Goal: Task Accomplishment & Management: Use online tool/utility

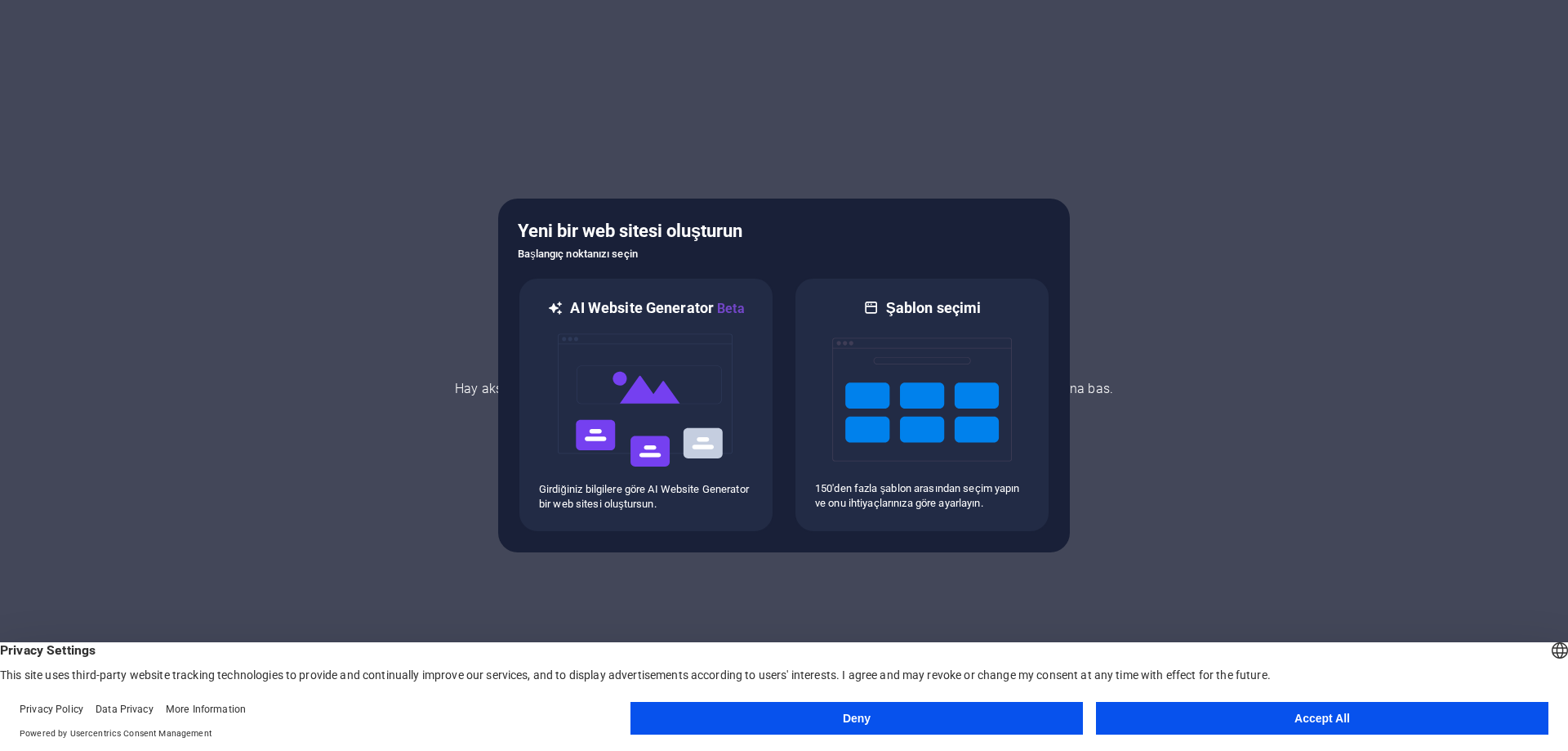
click at [1302, 718] on button "Accept All" at bounding box center [1322, 718] width 453 height 33
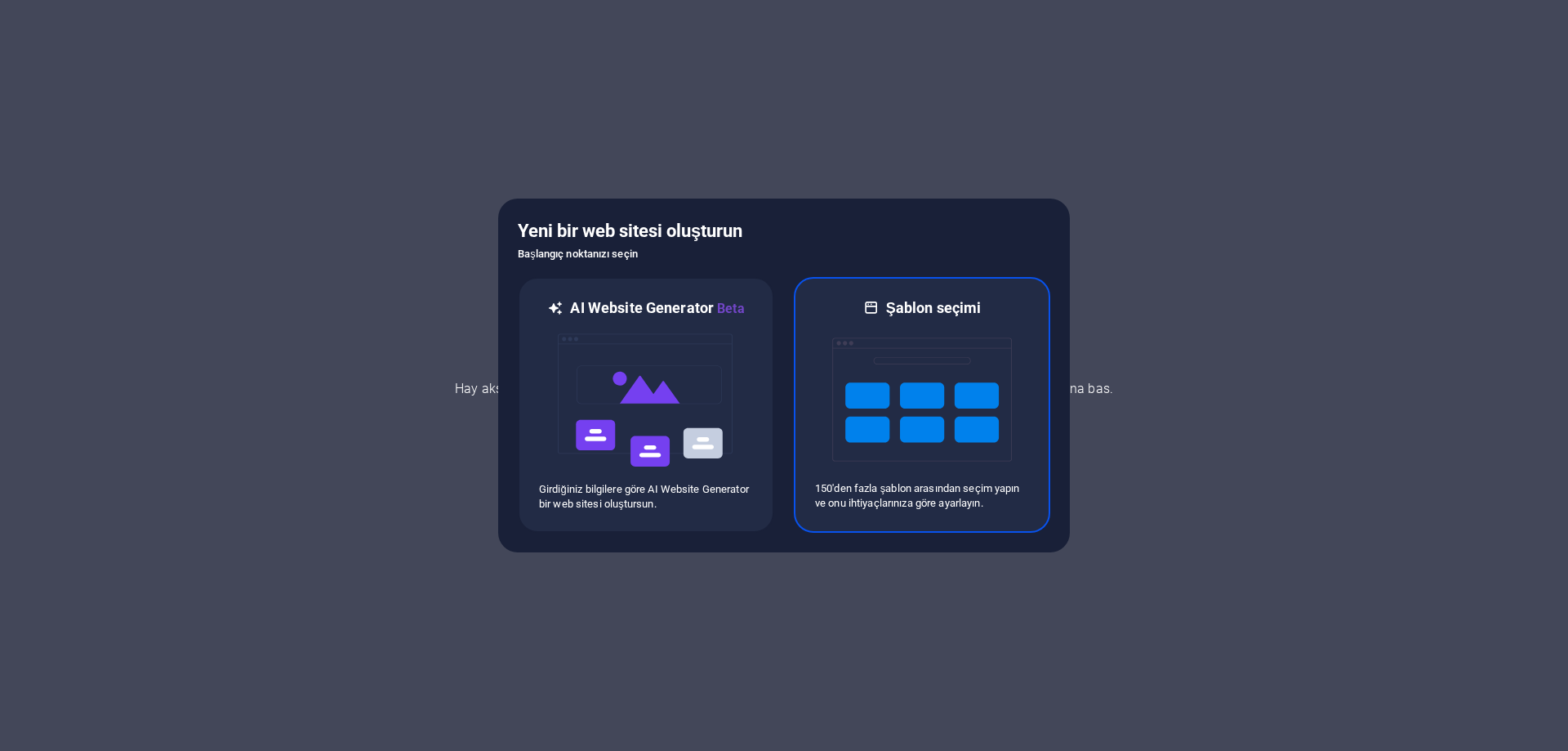
click at [889, 396] on img at bounding box center [921, 400] width 179 height 164
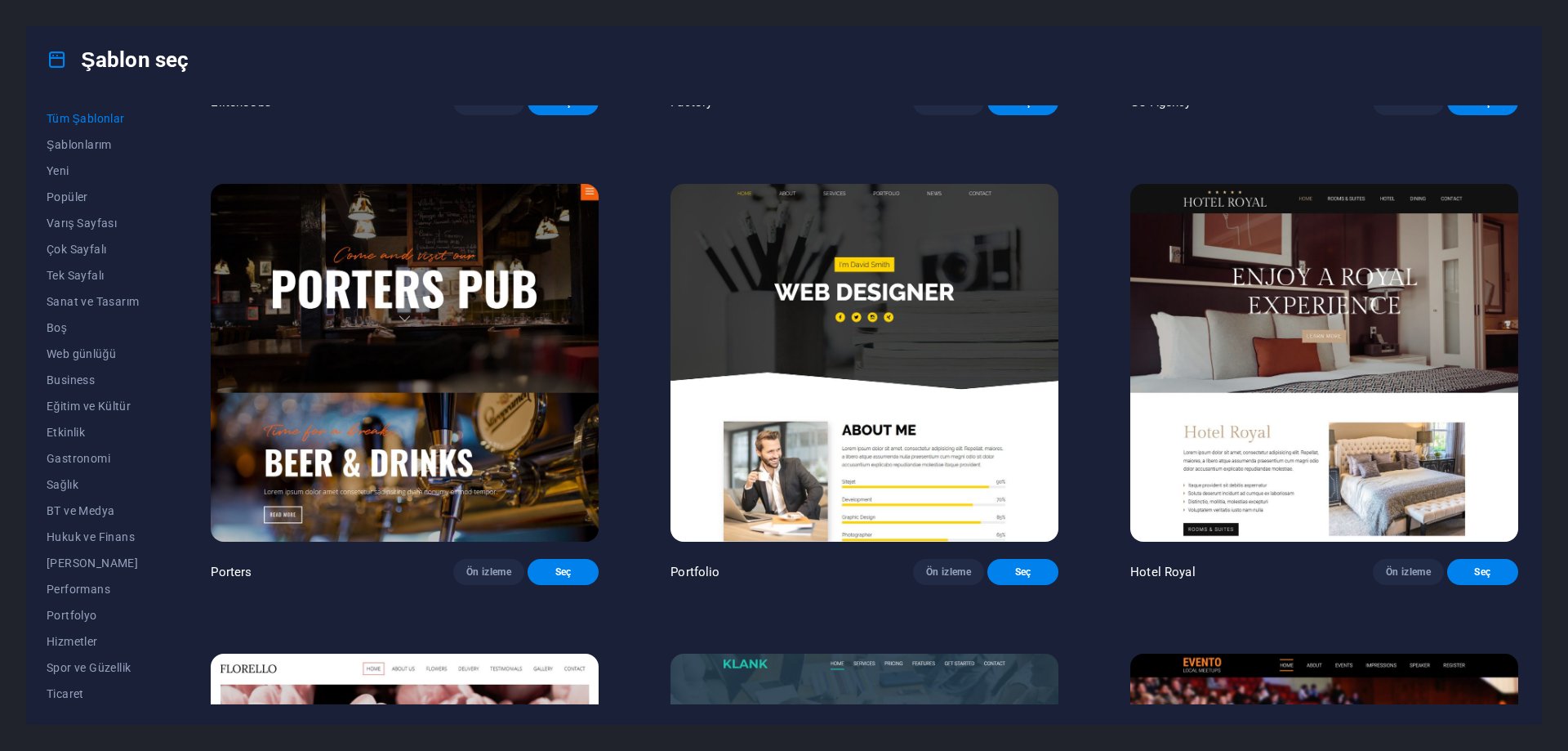
scroll to position [4492, 0]
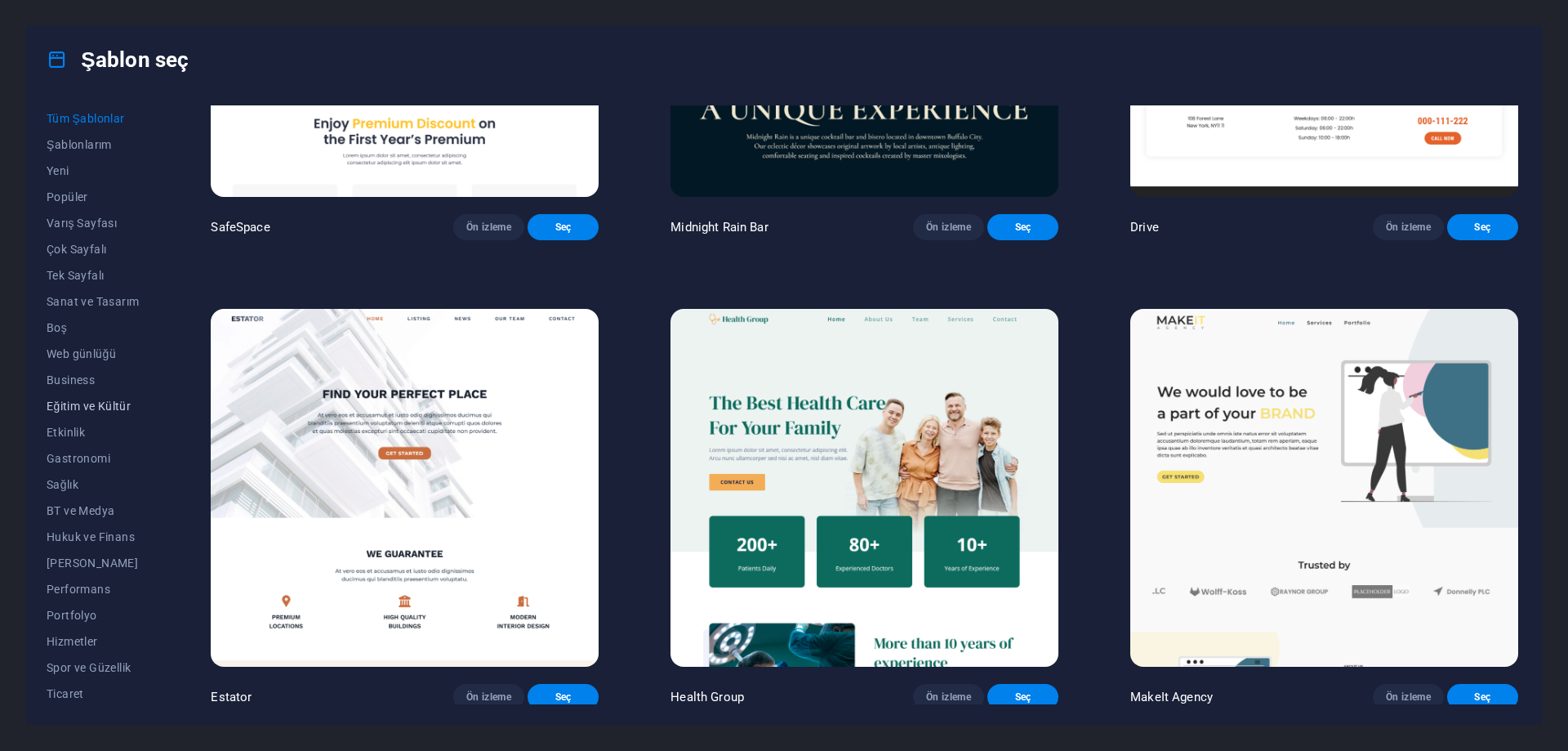
click at [63, 406] on span "Eğitim ve Kültür" at bounding box center [92, 406] width 92 height 13
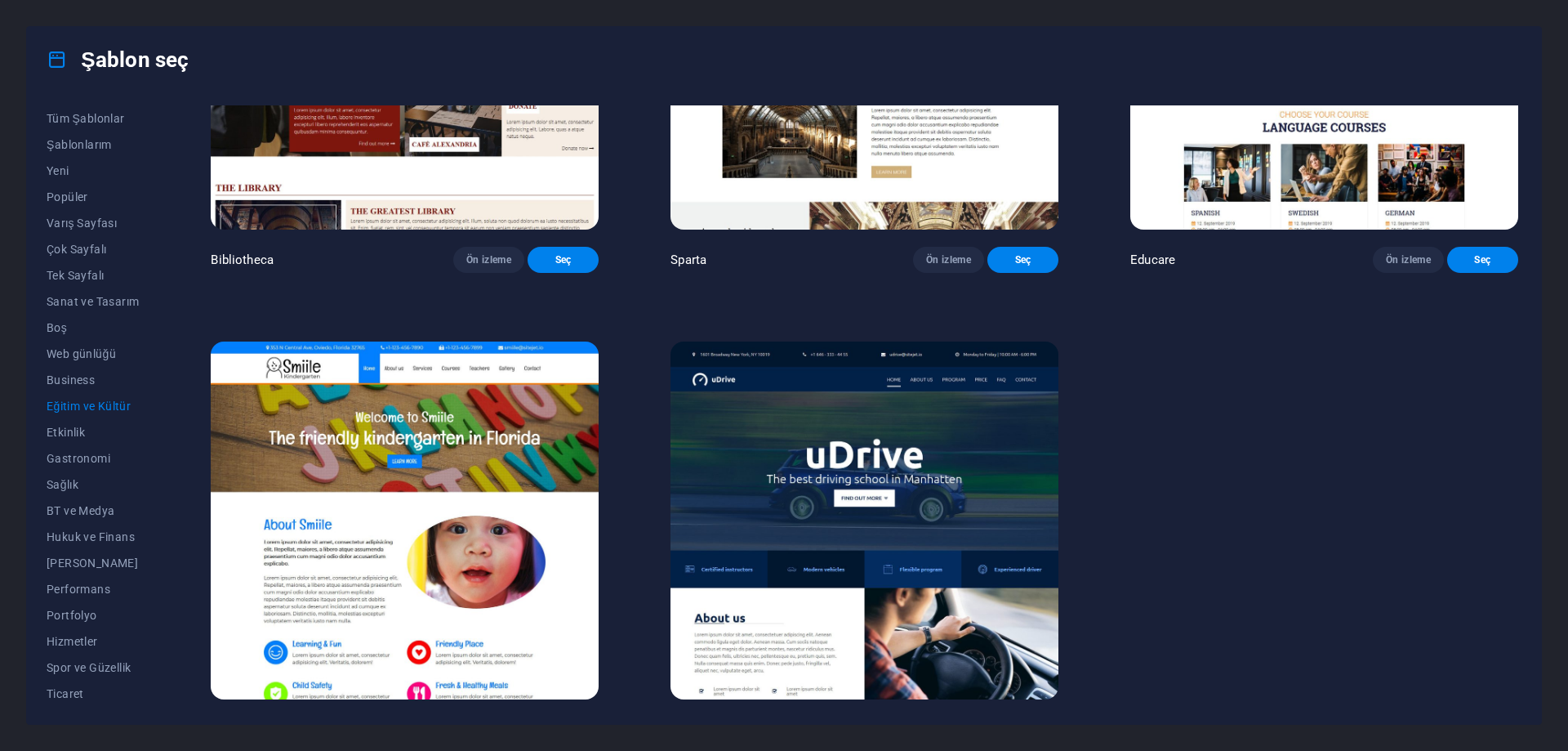
scroll to position [718, 0]
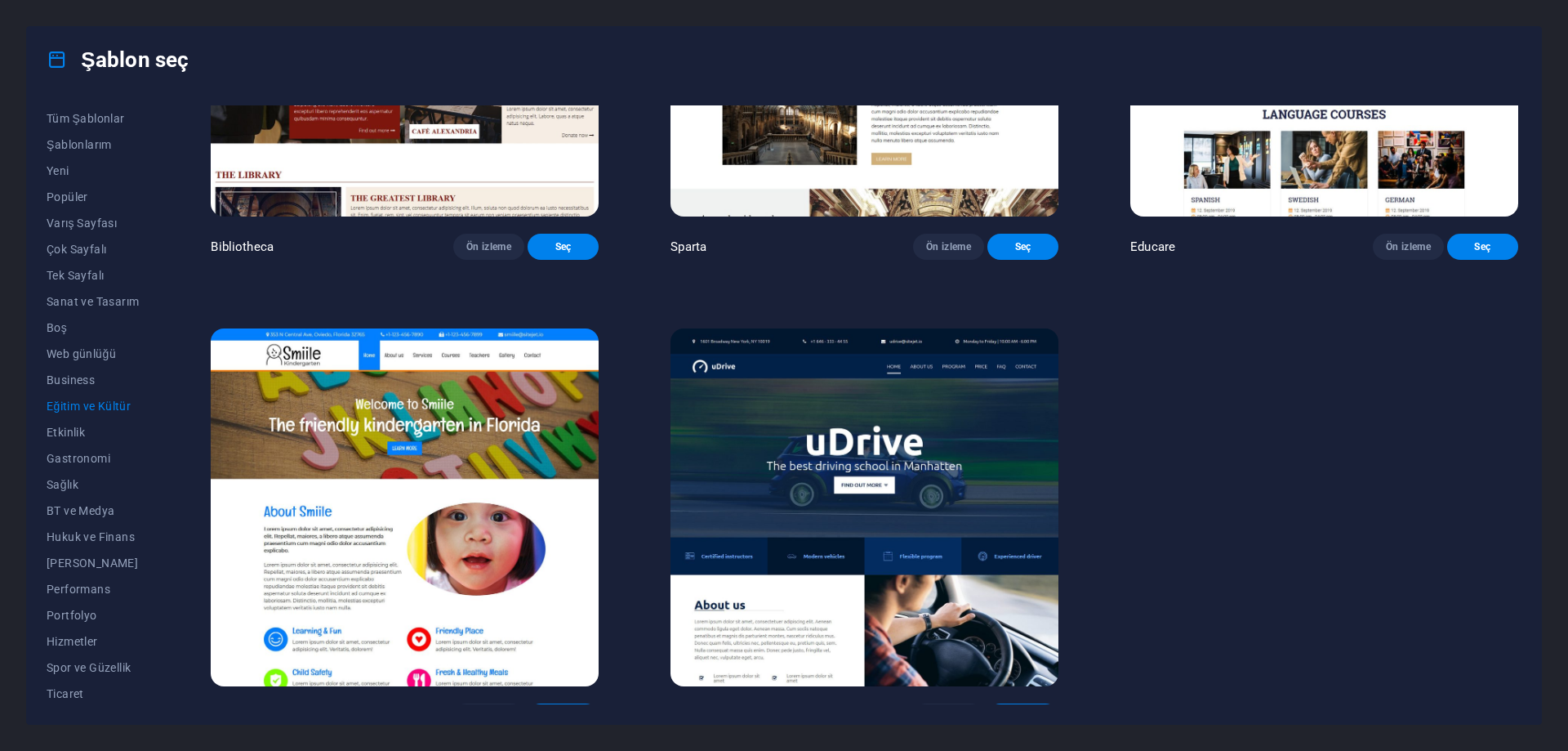
click at [576, 710] on span "Seç" at bounding box center [563, 717] width 45 height 13
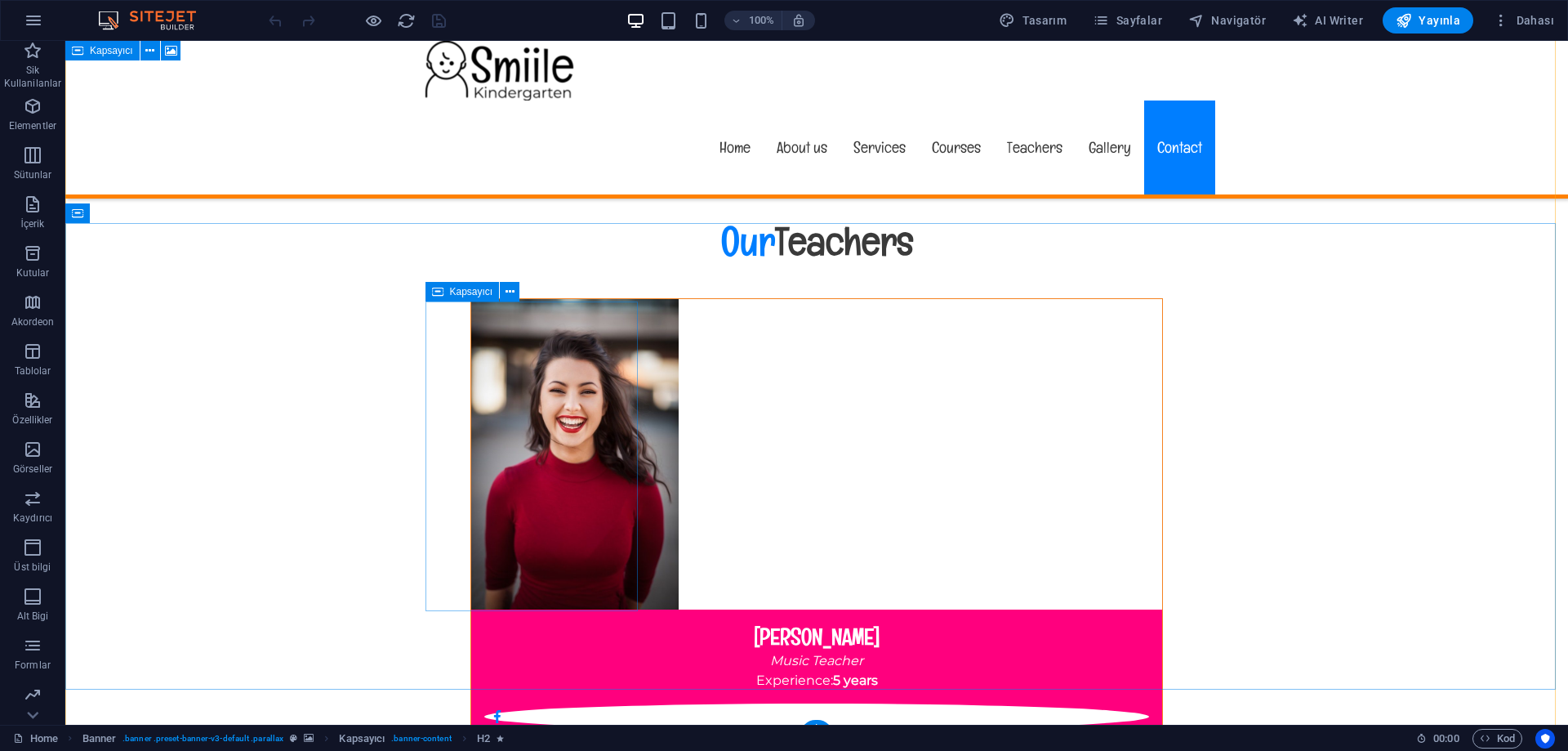
scroll to position [14582, 0]
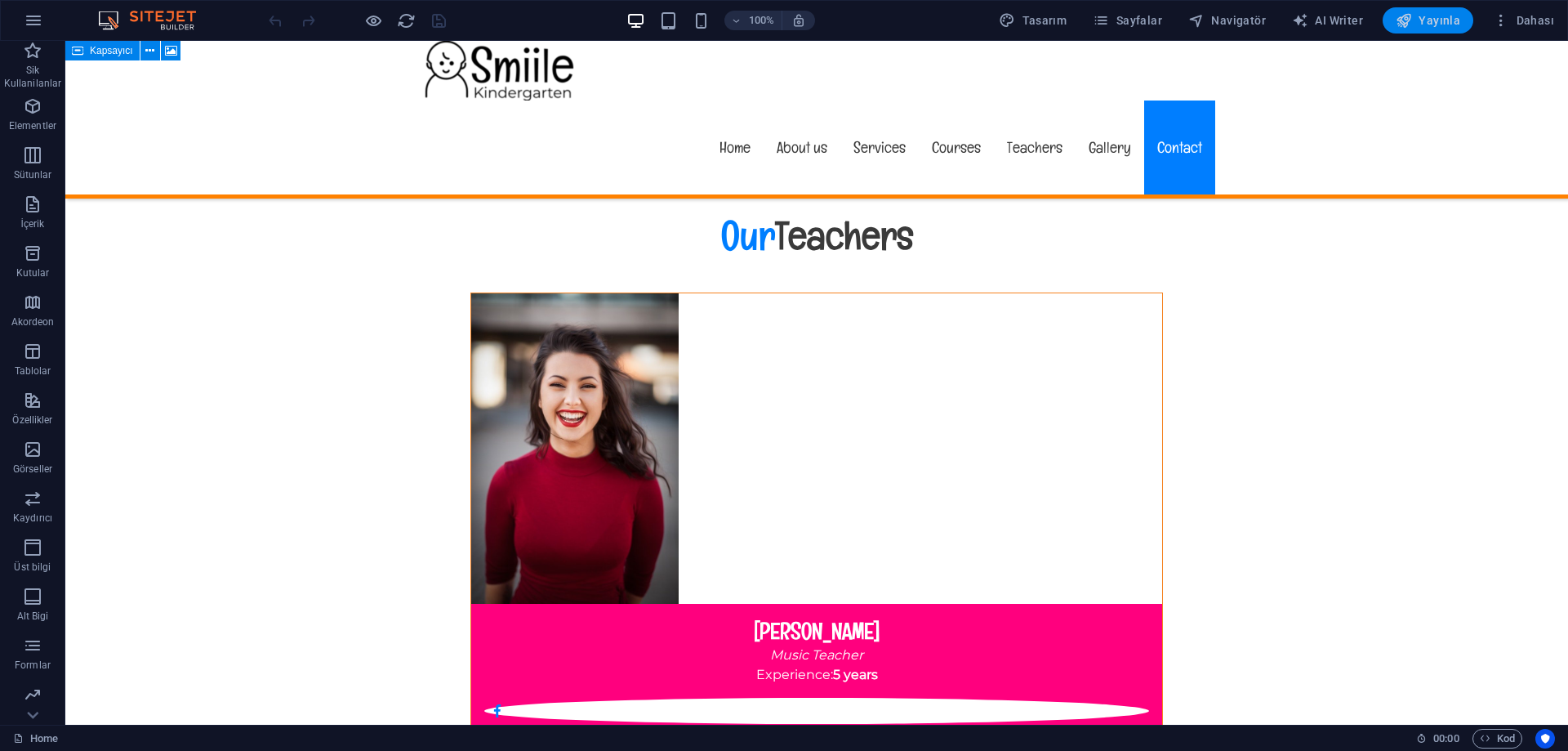
click at [1442, 12] on span "Yayınla" at bounding box center [1428, 20] width 64 height 17
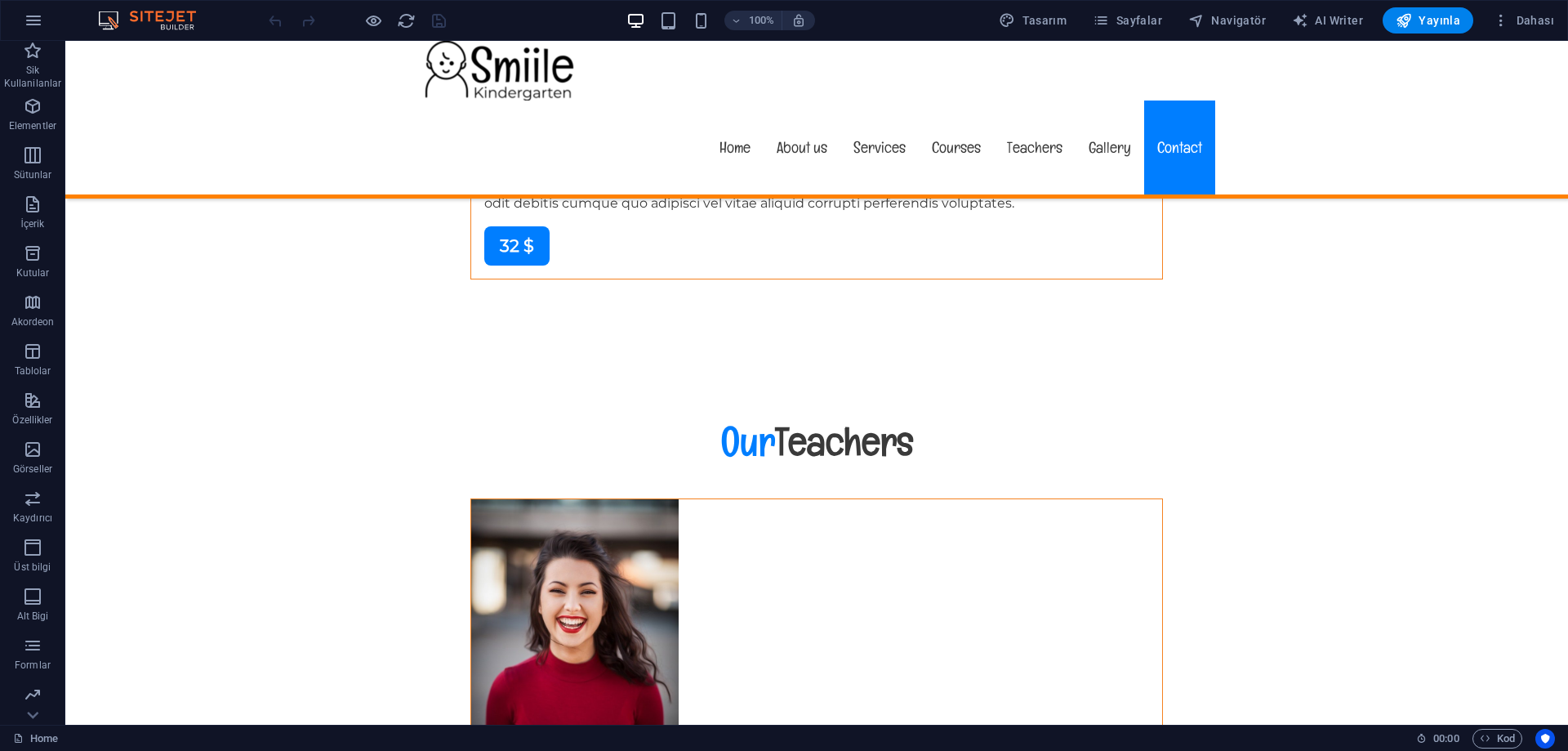
scroll to position [14311, 0]
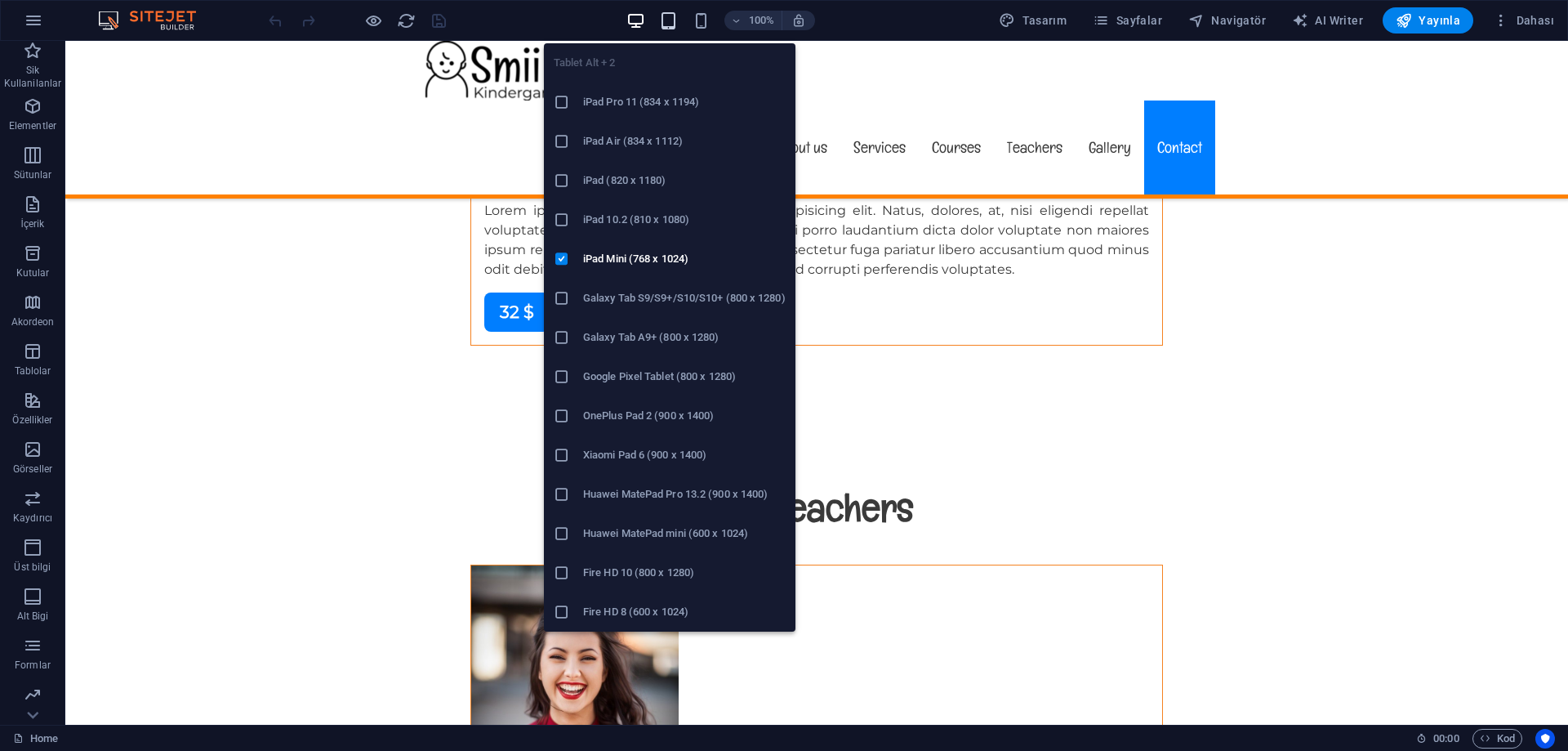
click at [668, 23] on icon "button" at bounding box center [668, 20] width 19 height 19
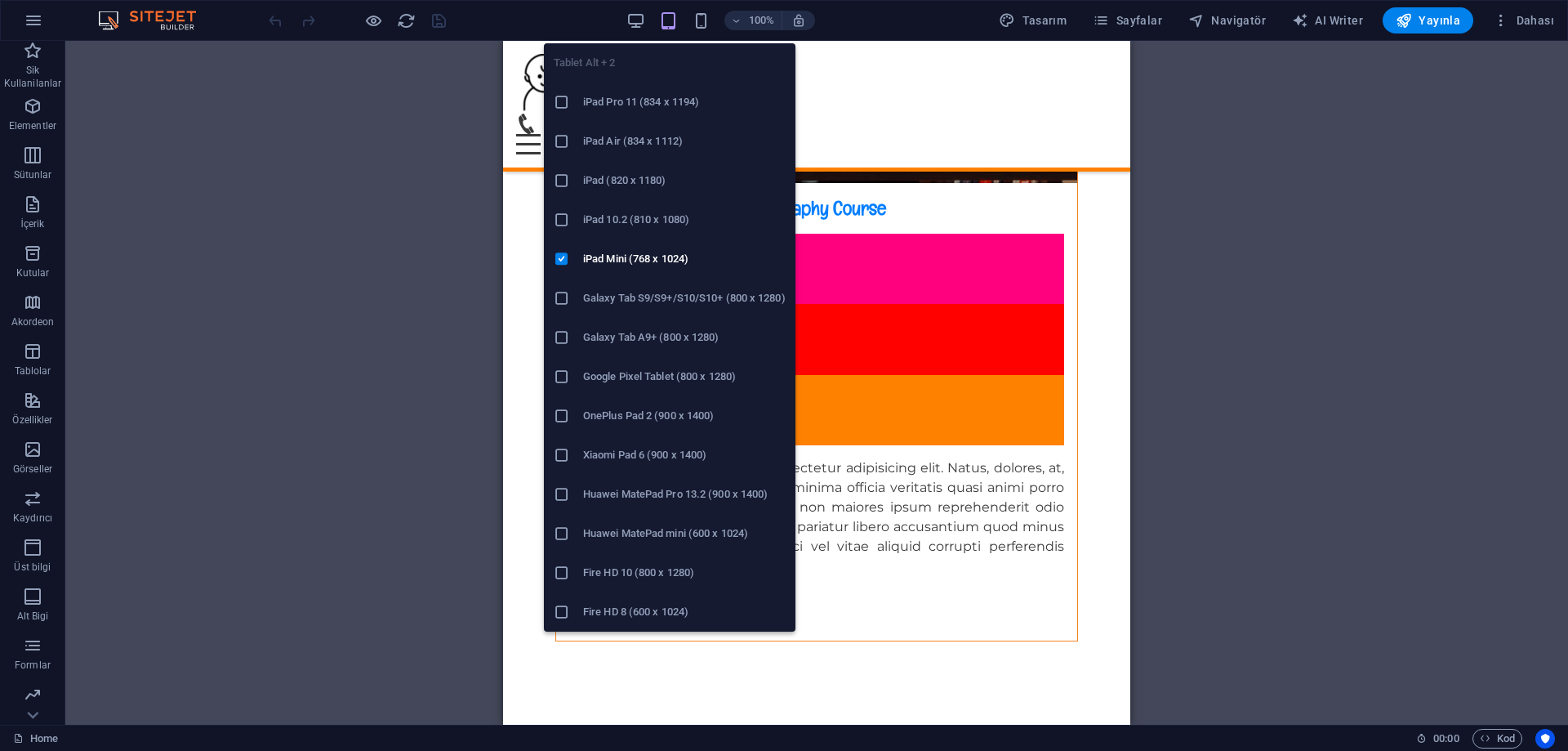
scroll to position [13384, 0]
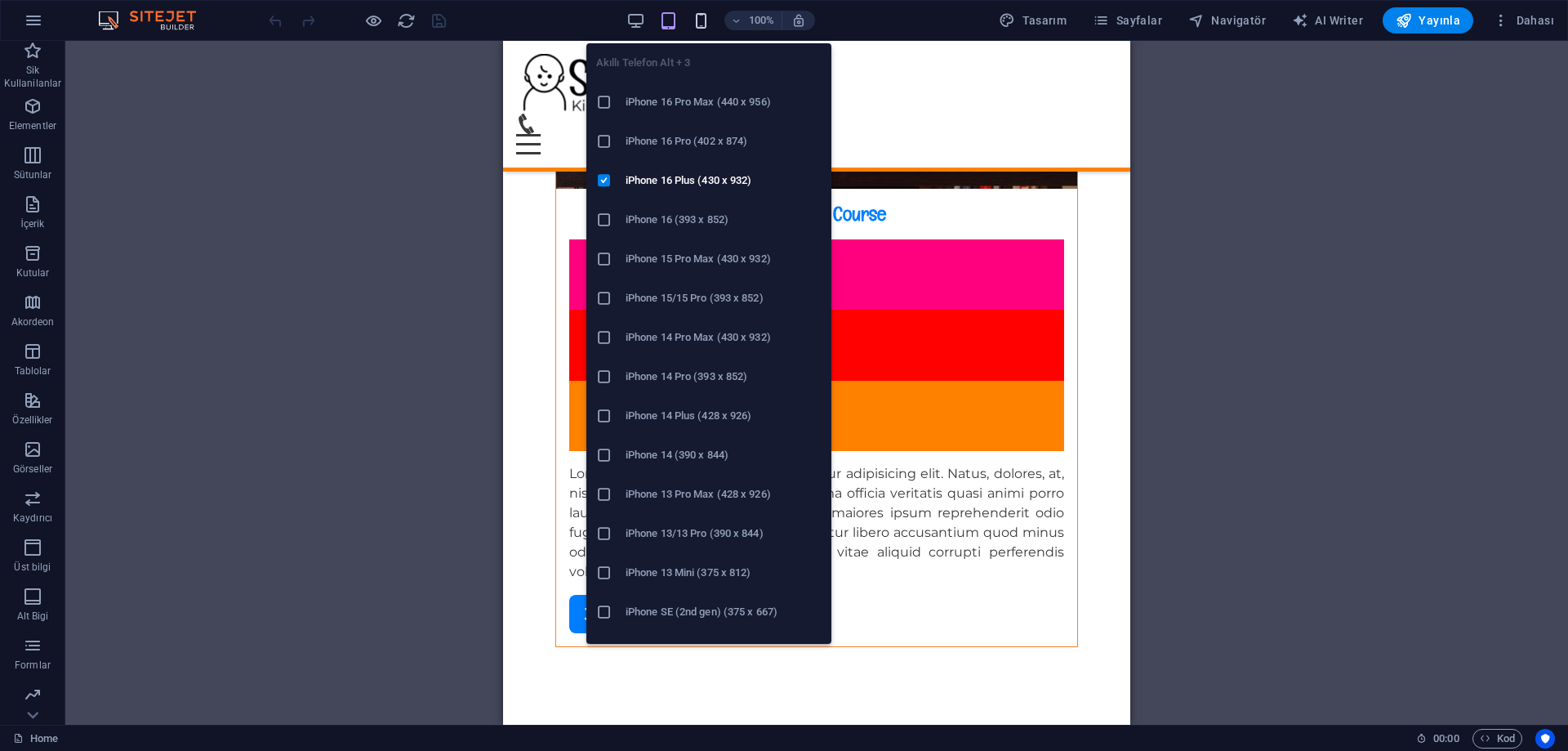
click at [705, 20] on icon "button" at bounding box center [701, 20] width 19 height 19
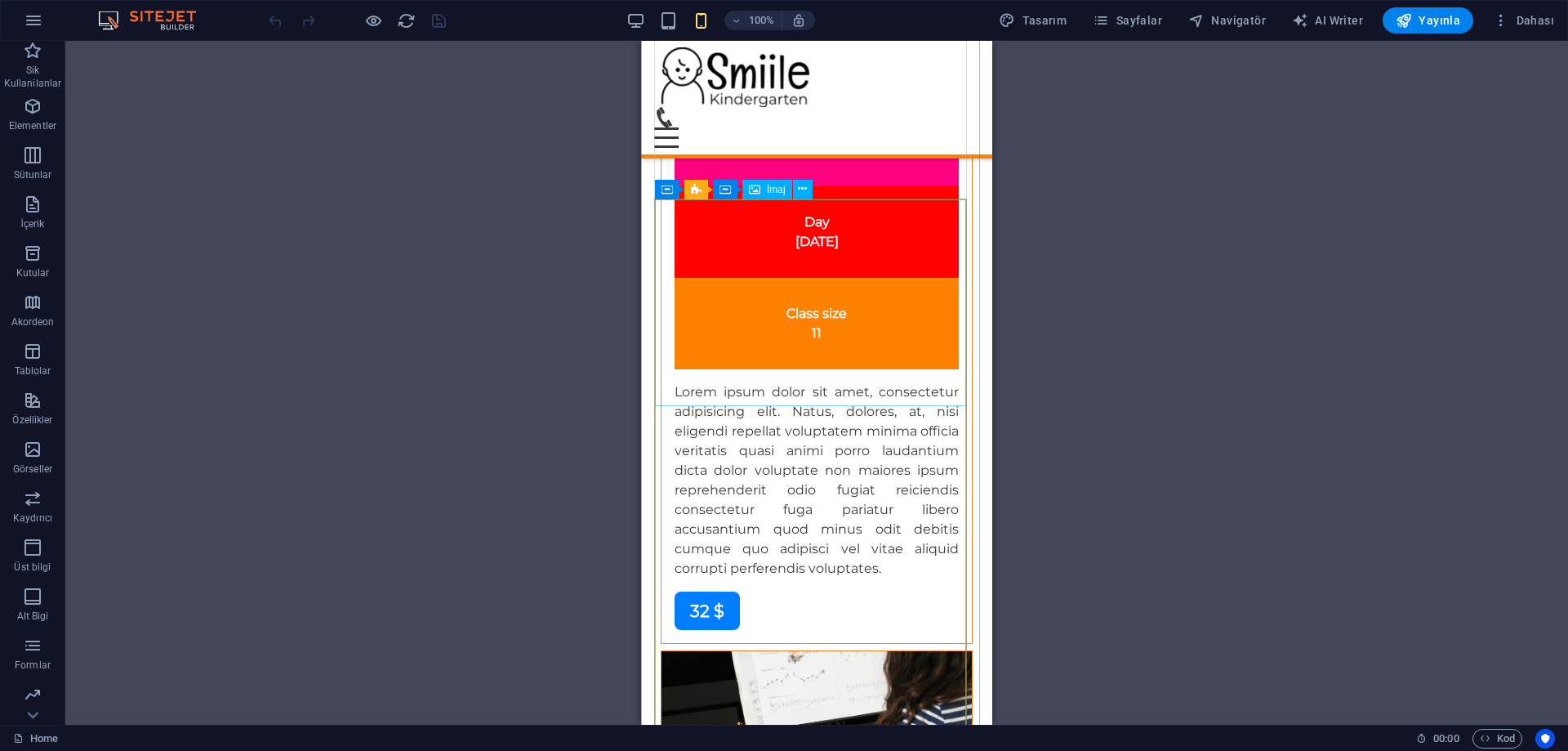
scroll to position [14734, 0]
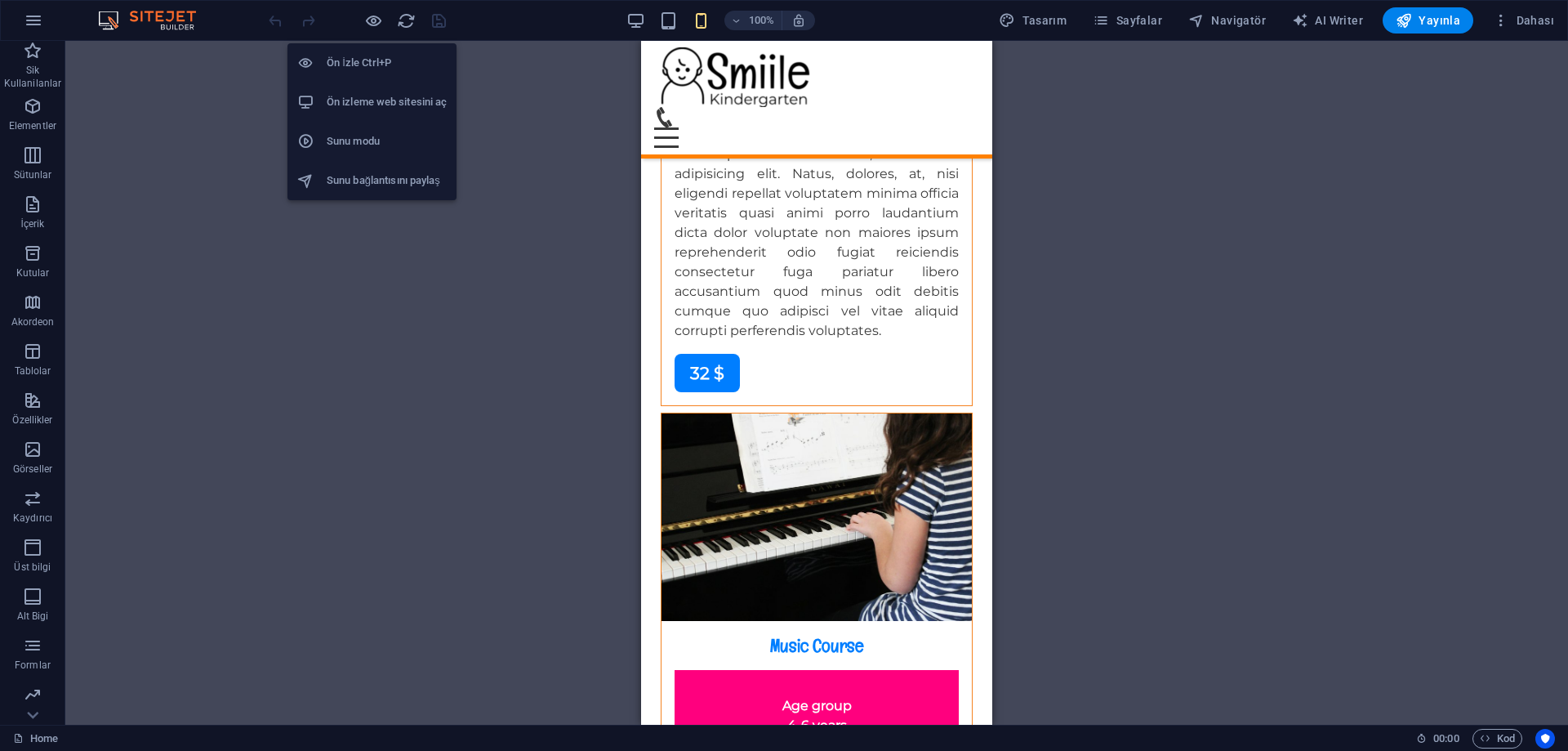
click at [390, 99] on h6 "Ön izleme web sitesini aç" at bounding box center [387, 101] width 120 height 20
